Goal: Information Seeking & Learning: Learn about a topic

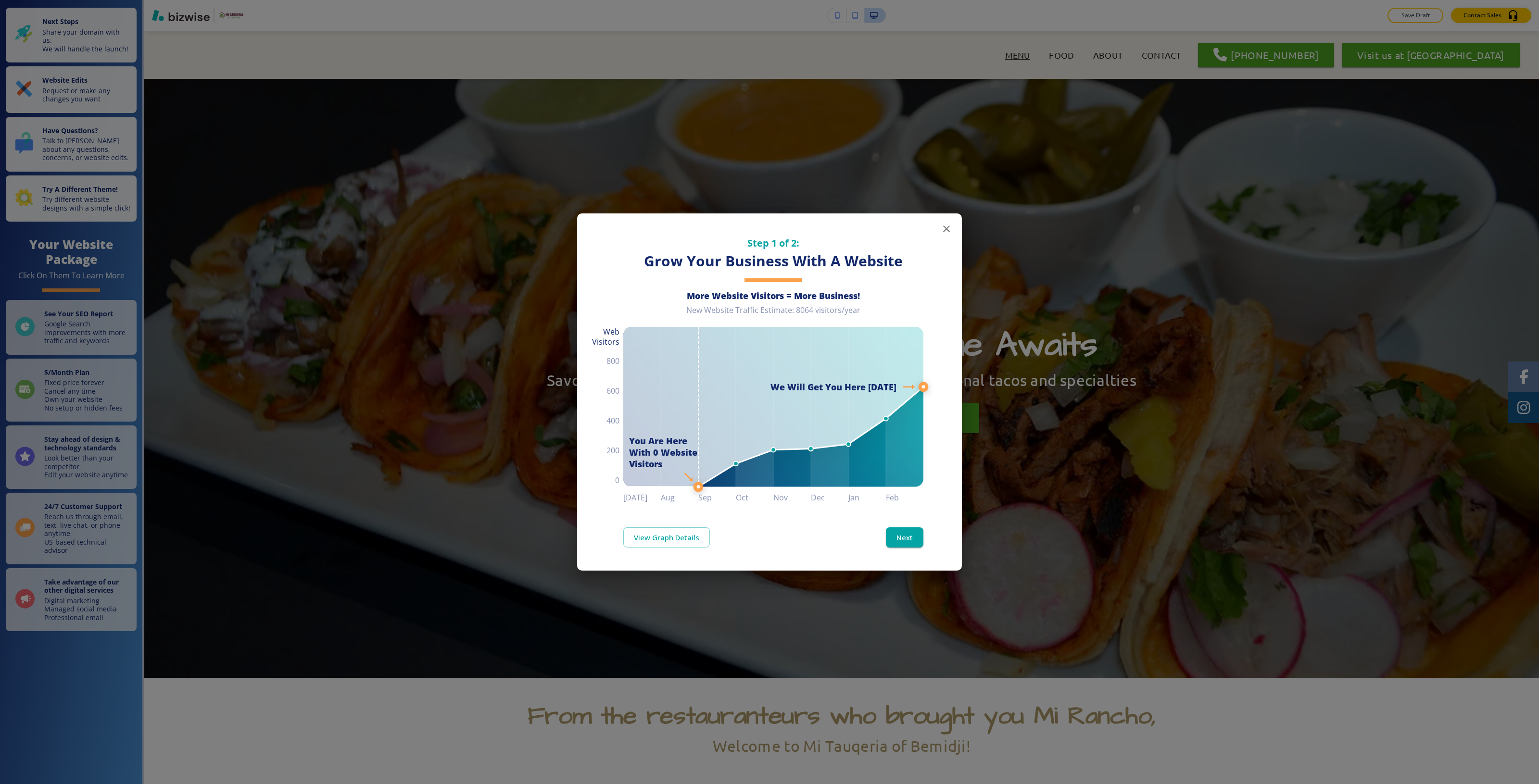
click at [509, 186] on div "Step 1 of 2: Grow Your Business With A Website More Website Visitors = More Bus…" at bounding box center [769, 392] width 1539 height 784
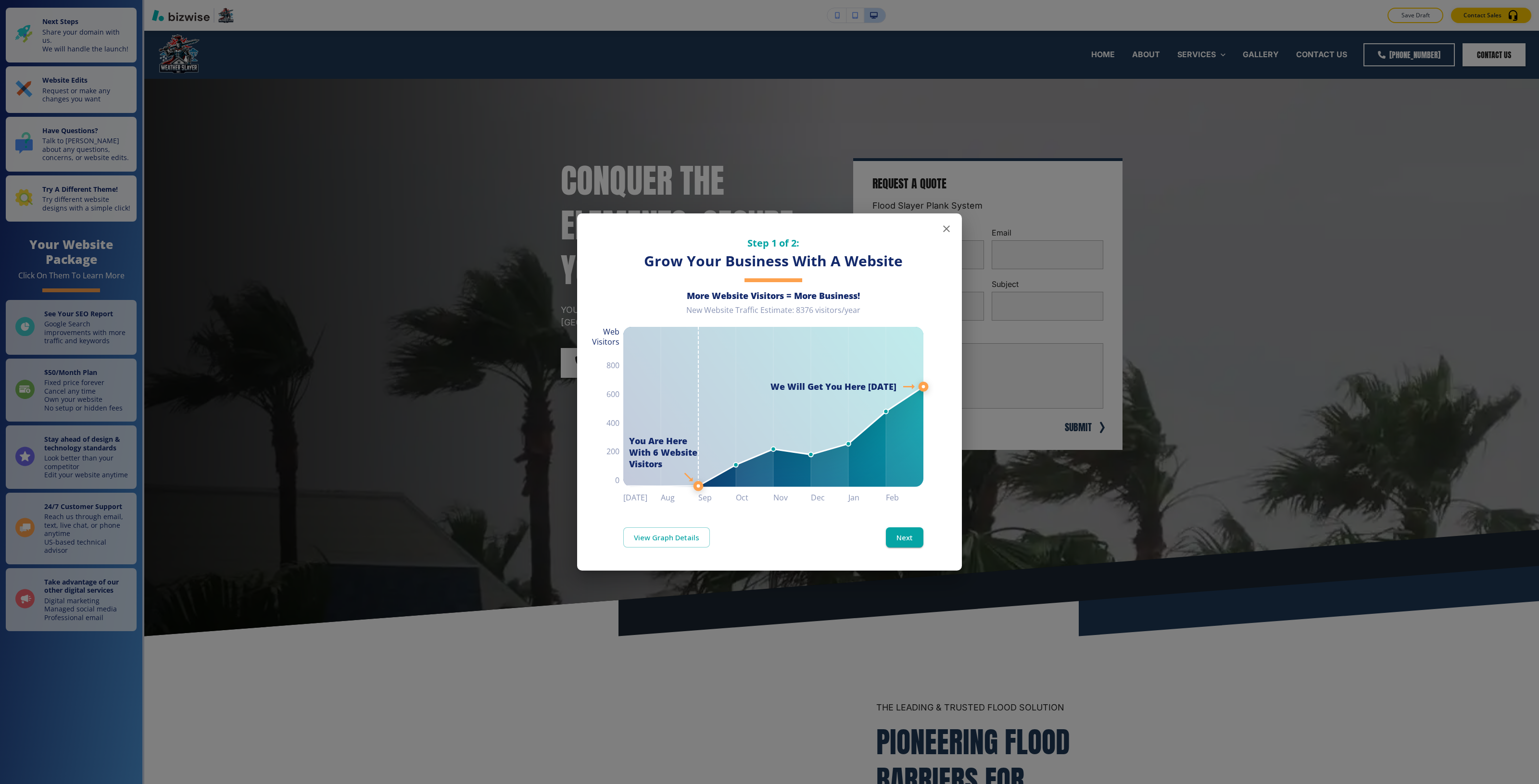
click at [486, 421] on div "Step 1 of 2: Grow Your Business With A Website More Website Visitors = More Bus…" at bounding box center [769, 392] width 1539 height 784
